Goal: Find specific page/section: Find specific page/section

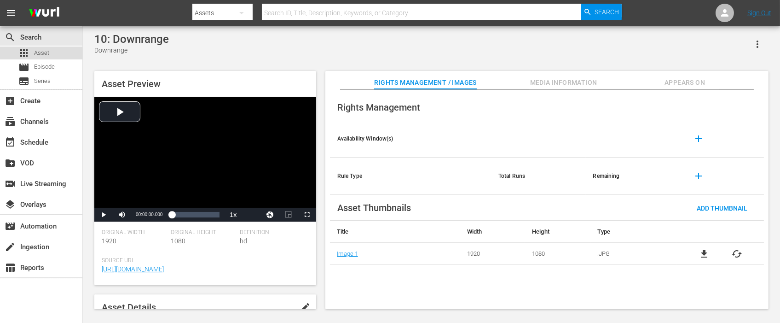
click at [36, 49] on span "Asset" at bounding box center [41, 52] width 15 height 9
click at [322, 290] on div "Asset Preview Video Player is loading. Play Video Play Mute Current Time 00:00:…" at bounding box center [431, 185] width 683 height 238
drag, startPoint x: 665, startPoint y: 41, endPoint x: 557, endPoint y: 123, distance: 136.0
click at [665, 41] on div "10: Downrange Downrange" at bounding box center [431, 44] width 674 height 23
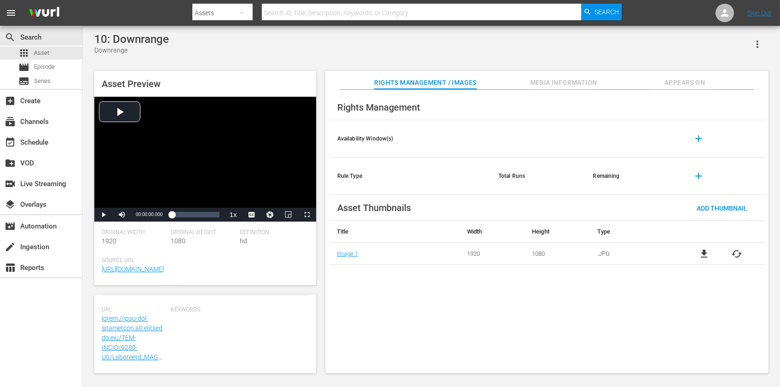
scroll to position [260, 0]
drag, startPoint x: 653, startPoint y: 56, endPoint x: 405, endPoint y: 40, distance: 248.1
click at [653, 56] on div "10: Downrange Downrange Asset Preview Video Player is loading. Play Video Play …" at bounding box center [431, 201] width 683 height 336
click at [385, 52] on div "10: Downrange Downrange" at bounding box center [431, 44] width 674 height 23
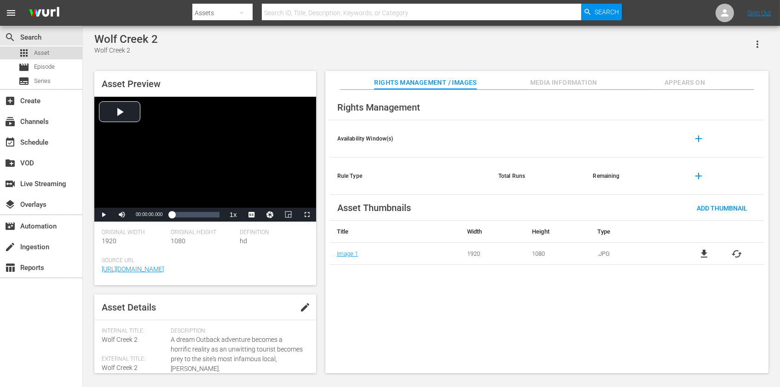
click at [52, 53] on div "apps Asset" at bounding box center [41, 52] width 82 height 13
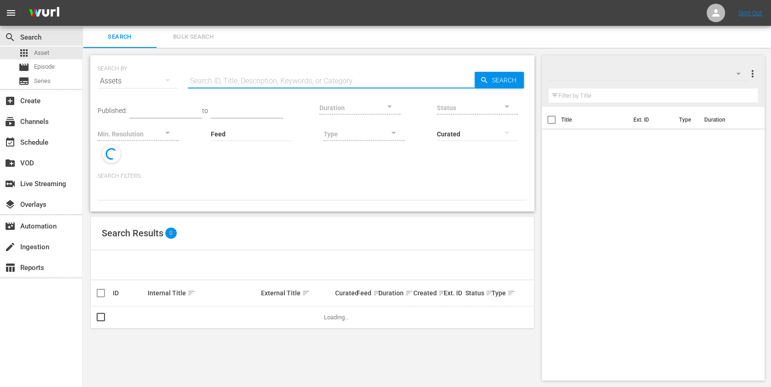
drag, startPoint x: 238, startPoint y: 75, endPoint x: 255, endPoint y: 73, distance: 16.3
click at [238, 75] on input "text" at bounding box center [331, 81] width 287 height 22
paste input "AMCNVR0000069647"
click at [511, 81] on span "Search" at bounding box center [505, 80] width 35 height 17
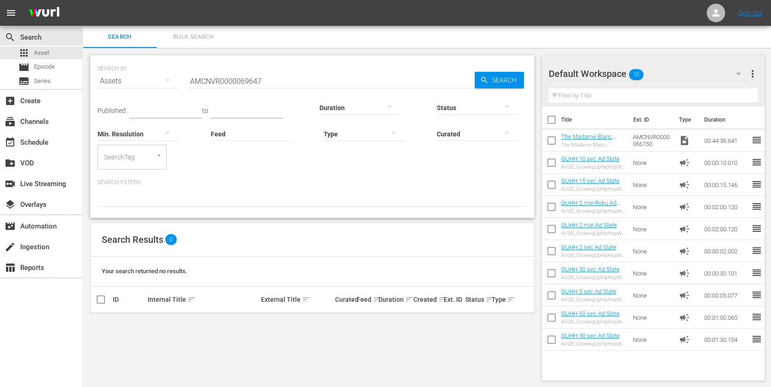
click at [295, 81] on input "AMCNVR0000069647" at bounding box center [331, 81] width 287 height 22
paste input "FL0000005273TV"
type input "AMCNFL0000005273TV"
click at [501, 81] on span "Search" at bounding box center [505, 80] width 35 height 17
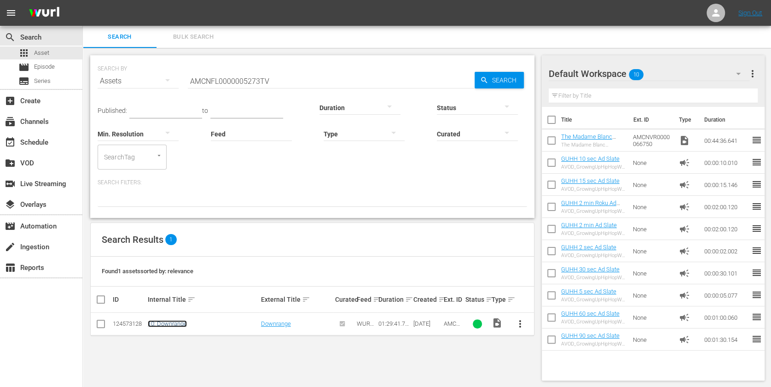
click at [175, 323] on link "10: Downrange" at bounding box center [167, 323] width 39 height 7
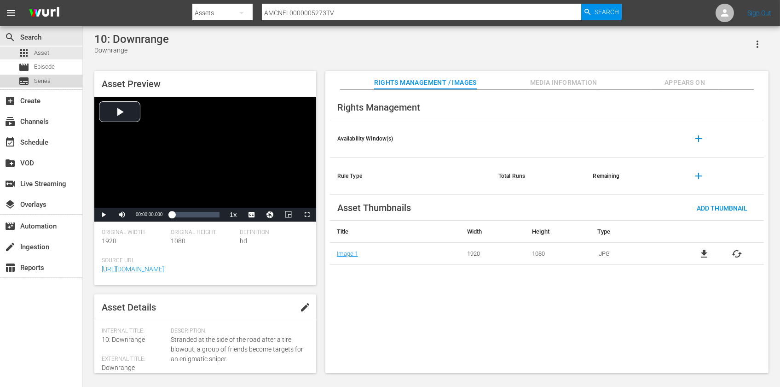
click at [56, 81] on div "subtitles Series" at bounding box center [41, 81] width 82 height 13
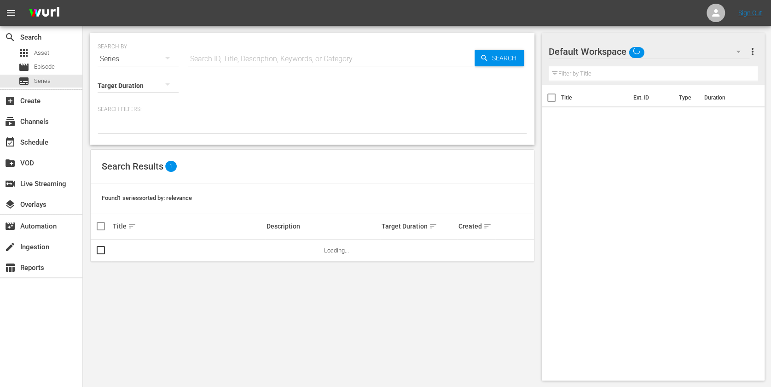
drag, startPoint x: 253, startPoint y: 57, endPoint x: 264, endPoint y: 57, distance: 11.0
click at [253, 57] on input "text" at bounding box center [331, 59] width 287 height 22
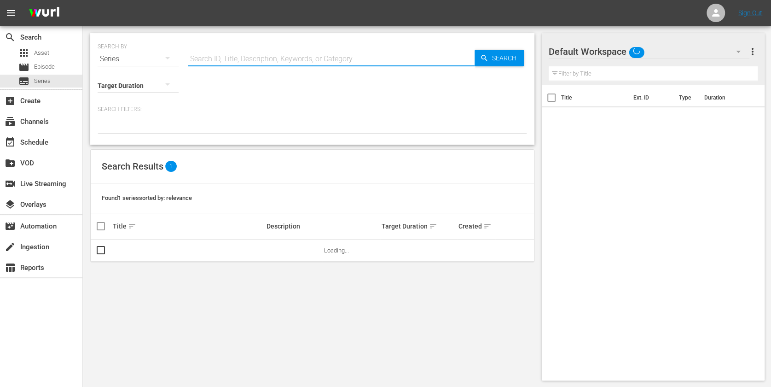
paste input "AMCNFL0000005273TV"
type input "AMCNFL0000005273TV"
click at [483, 58] on icon "button" at bounding box center [484, 58] width 6 height 6
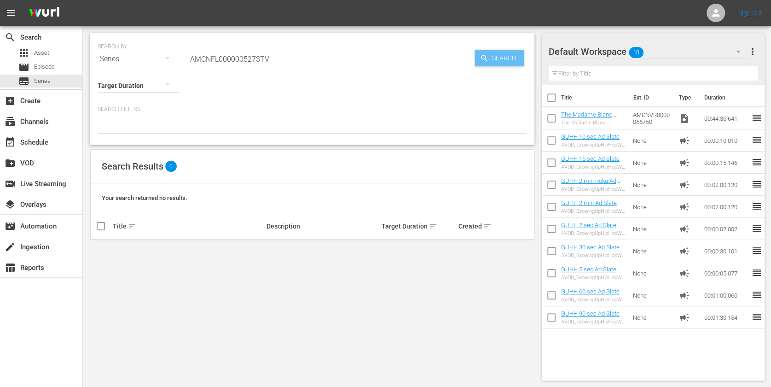
click at [497, 52] on span "Search" at bounding box center [505, 58] width 35 height 17
click at [59, 52] on div "apps Asset" at bounding box center [41, 52] width 82 height 13
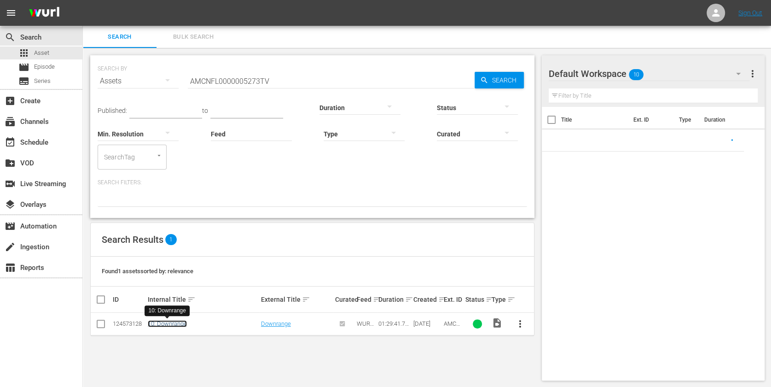
click at [169, 320] on link "10: Downrange" at bounding box center [167, 323] width 39 height 7
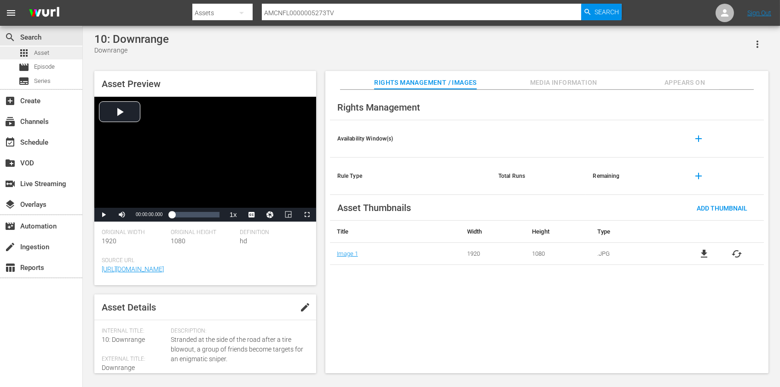
click at [52, 48] on div "apps Asset" at bounding box center [41, 52] width 82 height 13
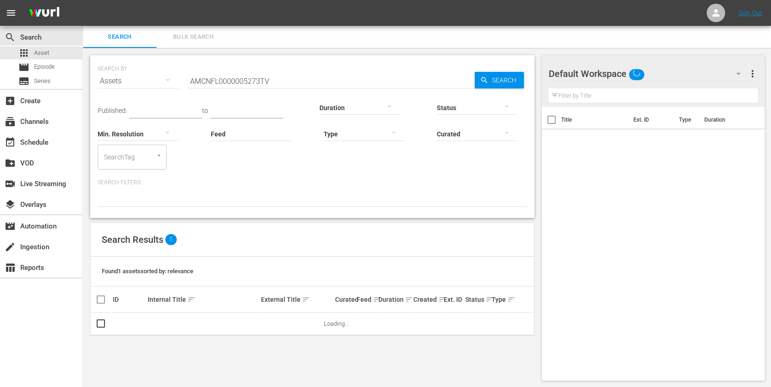
click at [284, 82] on input "AMCNFL0000005273TV" at bounding box center [331, 81] width 287 height 22
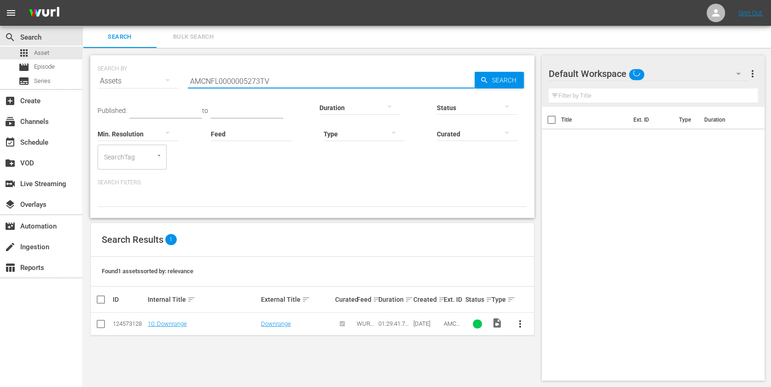
paste input "2727"
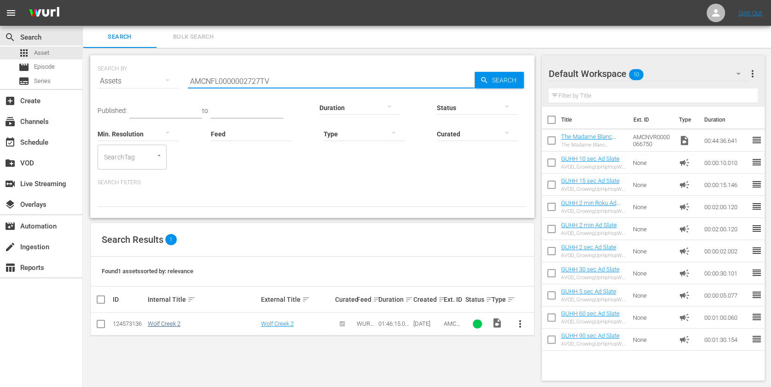
type input "AMCNFL0000002727TV"
click at [171, 321] on link "Wolf Creek 2" at bounding box center [164, 323] width 33 height 7
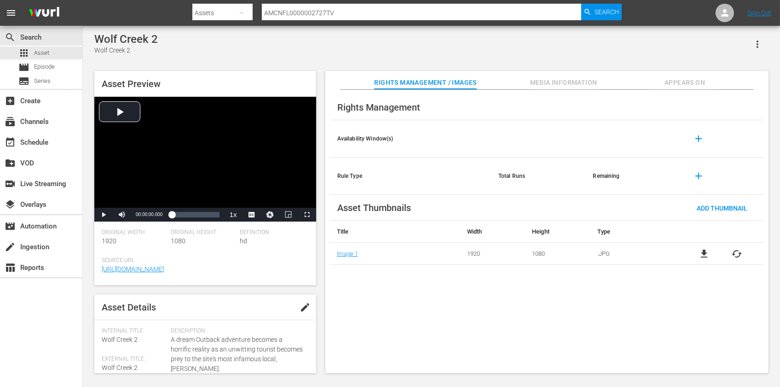
click at [139, 248] on div "Original Width 1920" at bounding box center [136, 243] width 69 height 28
click at [300, 313] on button "edit" at bounding box center [305, 307] width 22 height 22
click at [238, 311] on span "Discard" at bounding box center [247, 307] width 41 height 7
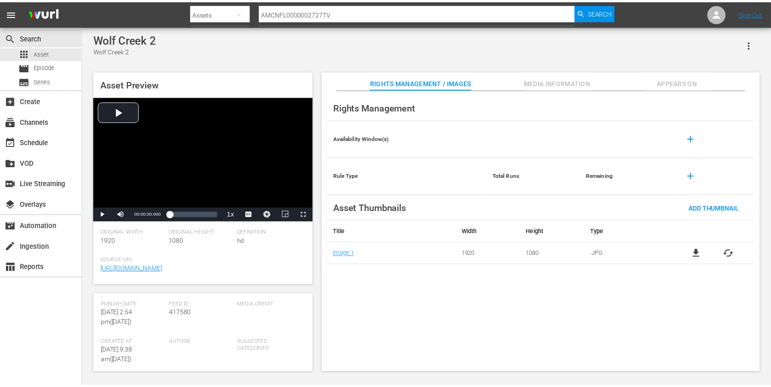
scroll to position [61, 0]
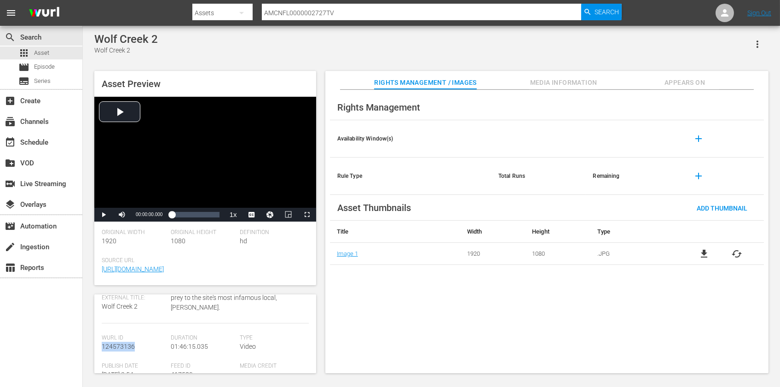
drag, startPoint x: 103, startPoint y: 346, endPoint x: 140, endPoint y: 349, distance: 37.4
click at [140, 349] on div "[PERSON_NAME] Id 124573136" at bounding box center [136, 348] width 69 height 28
copy span "124573136"
click at [58, 78] on div "subtitles Series" at bounding box center [41, 81] width 82 height 13
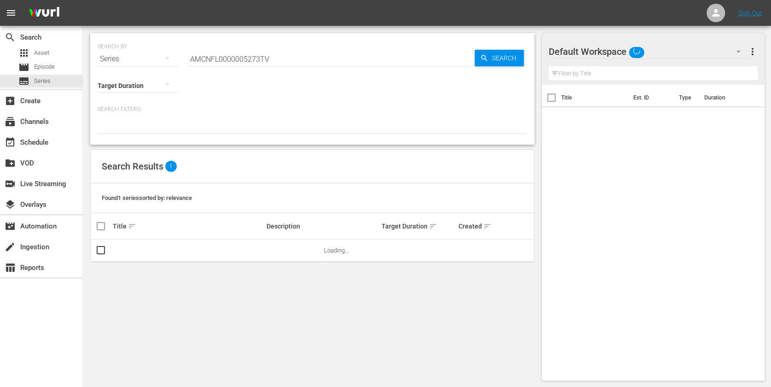
click at [274, 64] on input "AMCNFL0000005273TV" at bounding box center [331, 59] width 287 height 22
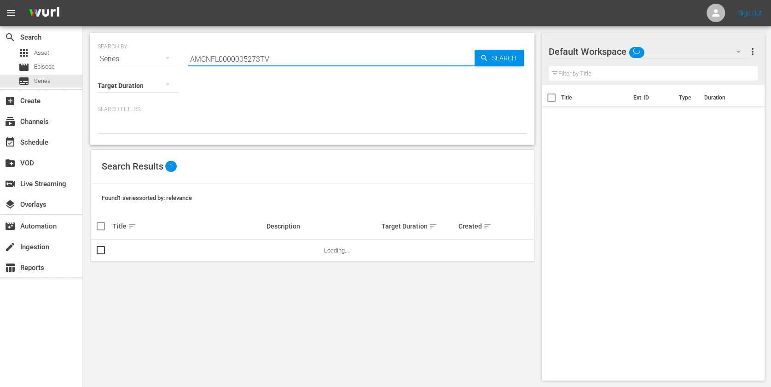
click at [274, 64] on input "AMCNFL0000005273TV" at bounding box center [331, 59] width 287 height 22
paste input "124573136"
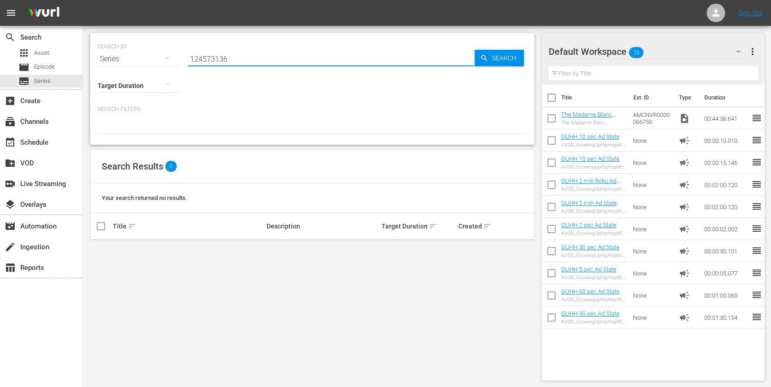
click at [271, 64] on input "124573136" at bounding box center [331, 59] width 287 height 22
click at [269, 64] on input "124573136" at bounding box center [331, 59] width 287 height 22
type input "124573136"
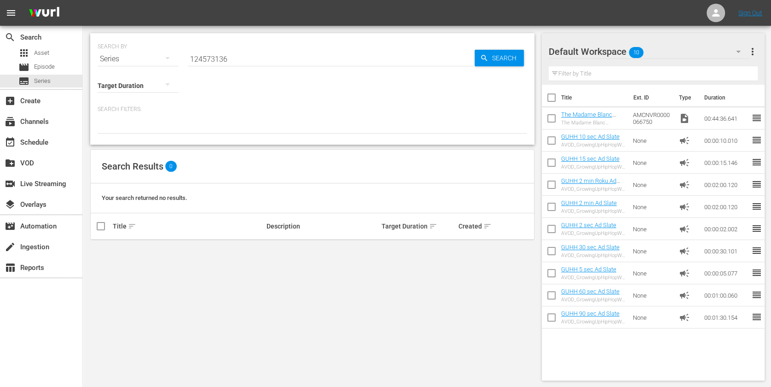
click at [241, 122] on div at bounding box center [312, 126] width 429 height 16
